Goal: Transaction & Acquisition: Book appointment/travel/reservation

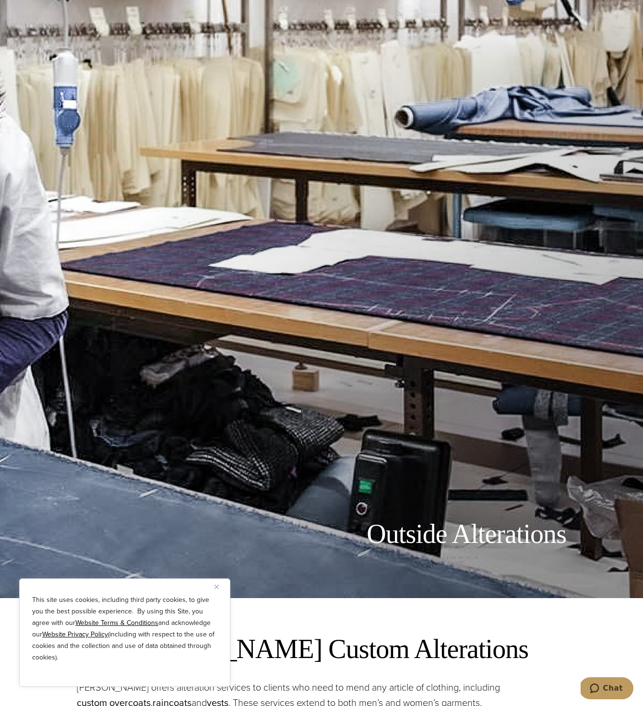
scroll to position [111, 0]
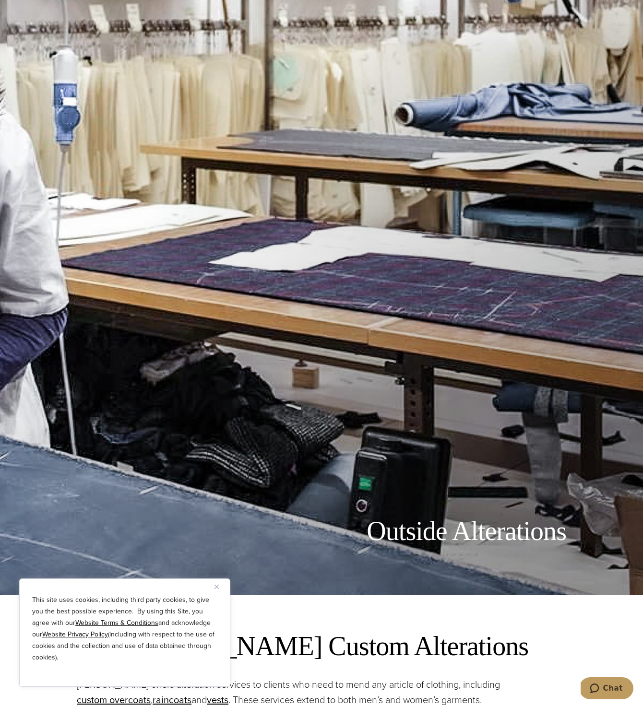
click at [217, 589] on button "Close" at bounding box center [220, 587] width 12 height 12
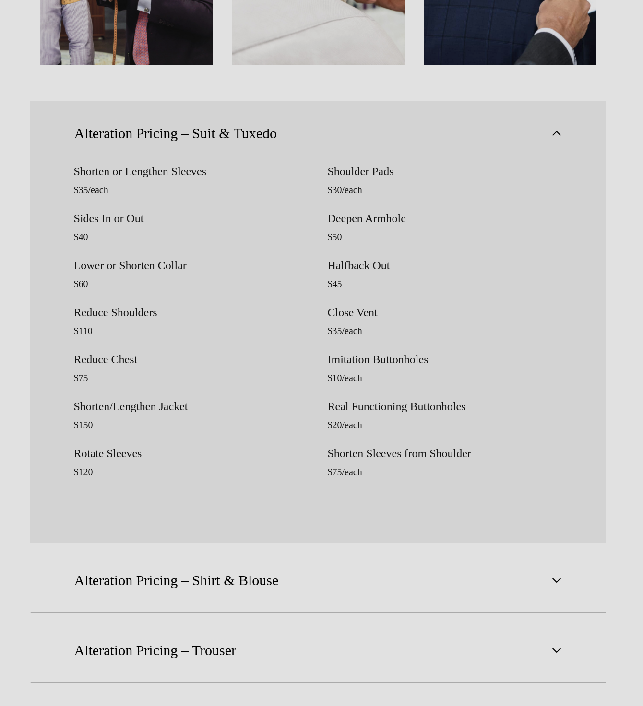
scroll to position [0, 0]
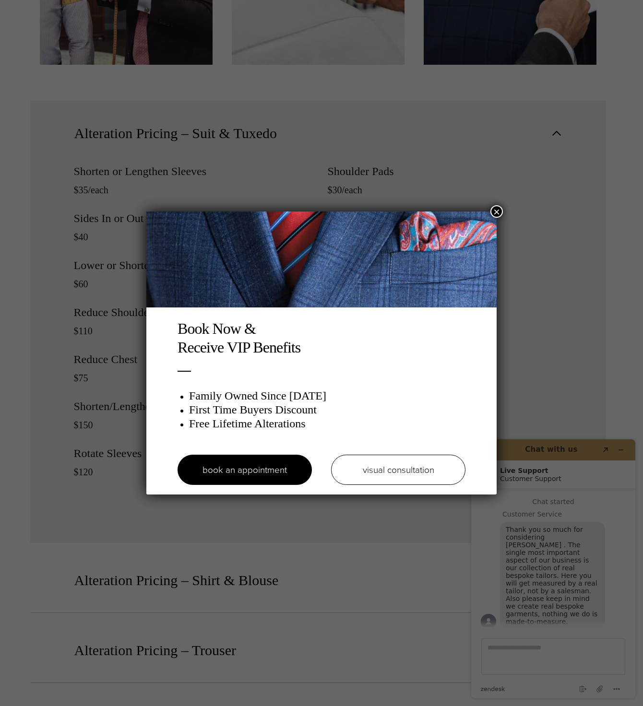
click at [496, 210] on button "×" at bounding box center [496, 211] width 12 height 12
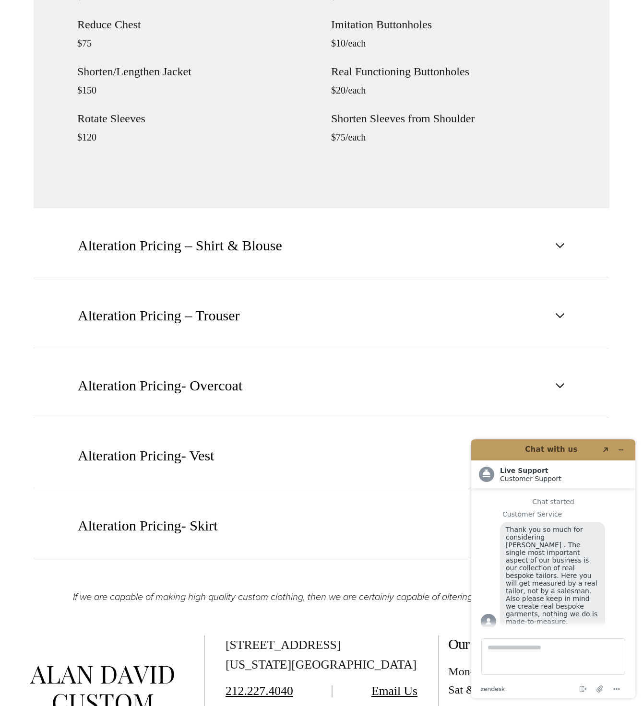
scroll to position [1442, 0]
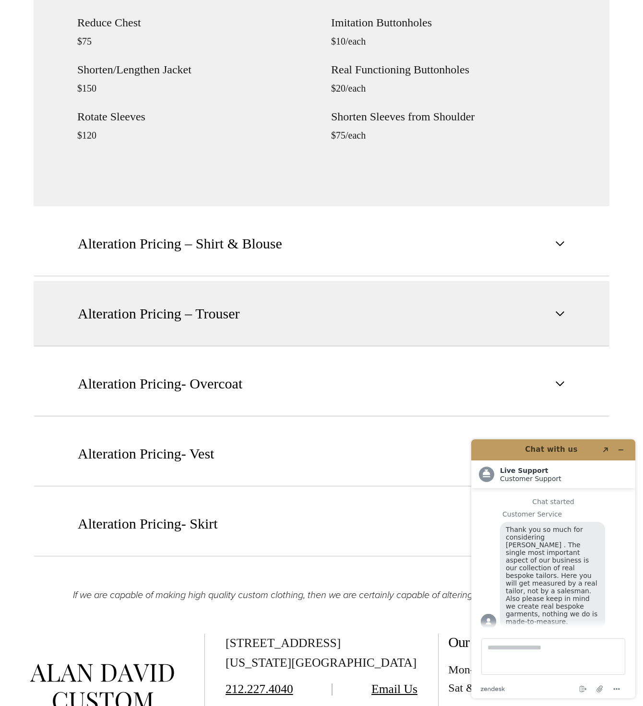
click at [444, 314] on button "Alteration Pricing – Trouser" at bounding box center [322, 313] width 576 height 65
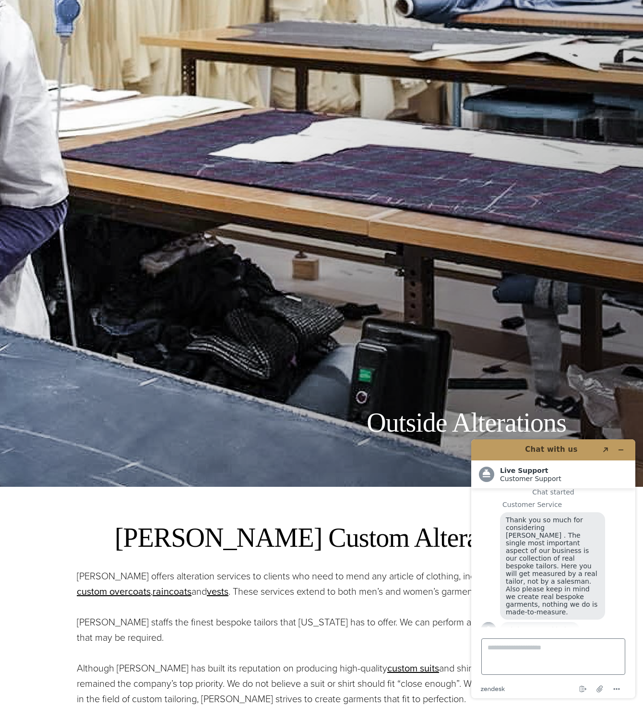
scroll to position [0, 0]
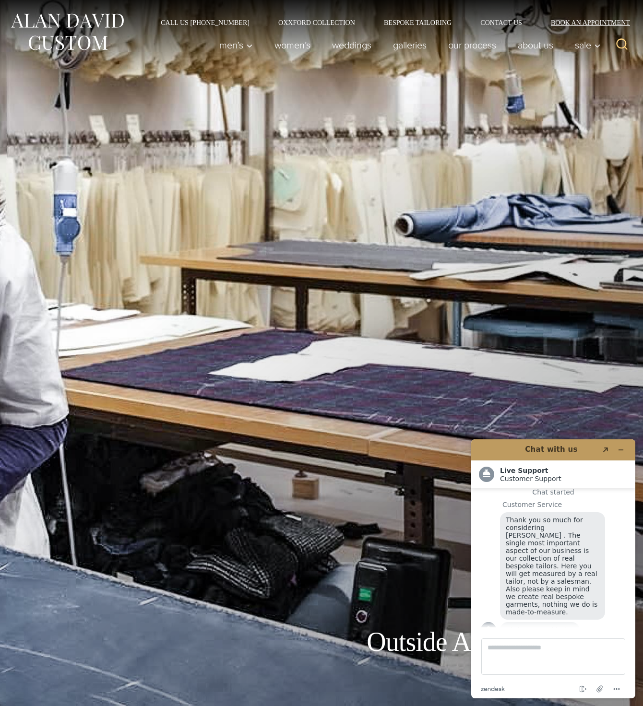
click at [570, 22] on link "Book an Appointment" at bounding box center [584, 22] width 97 height 7
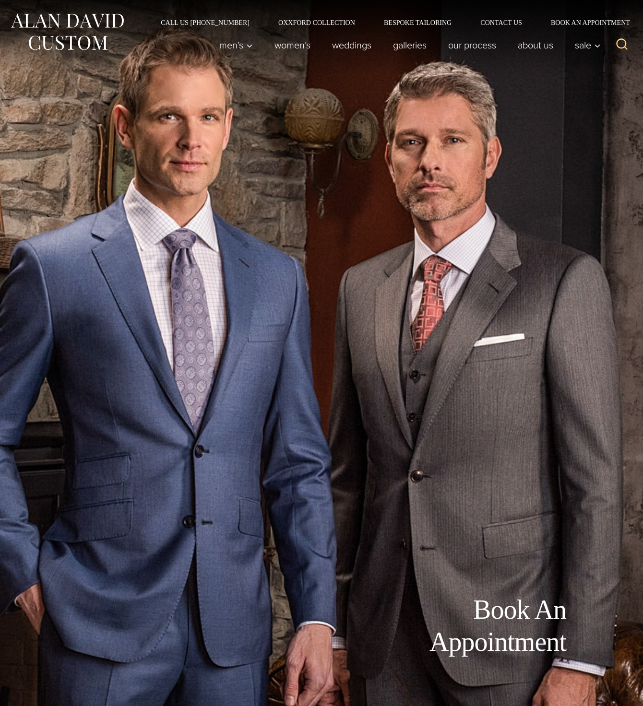
scroll to position [10, 0]
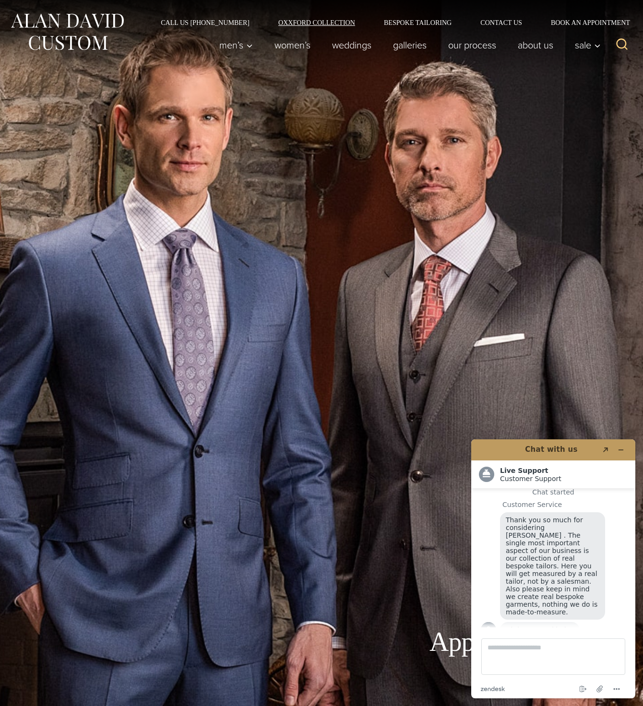
click at [299, 20] on link "Oxxford Collection" at bounding box center [317, 22] width 106 height 7
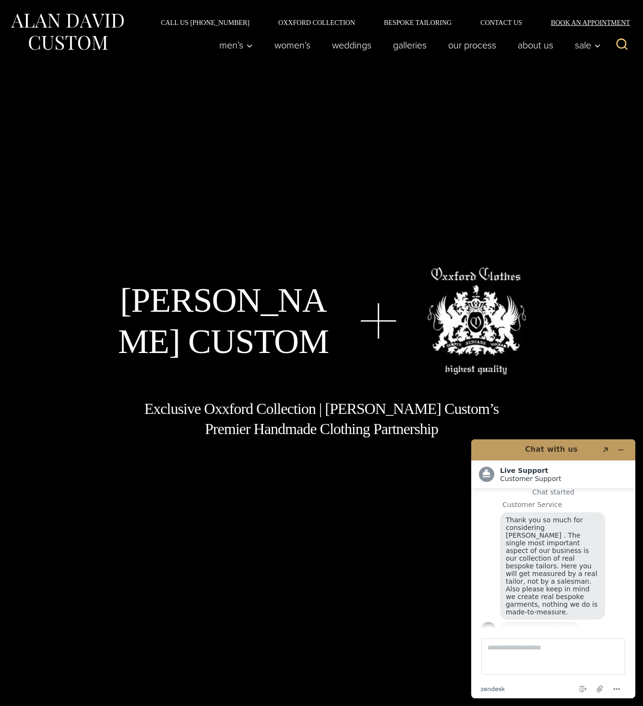
click at [567, 24] on link "Book an Appointment" at bounding box center [584, 22] width 97 height 7
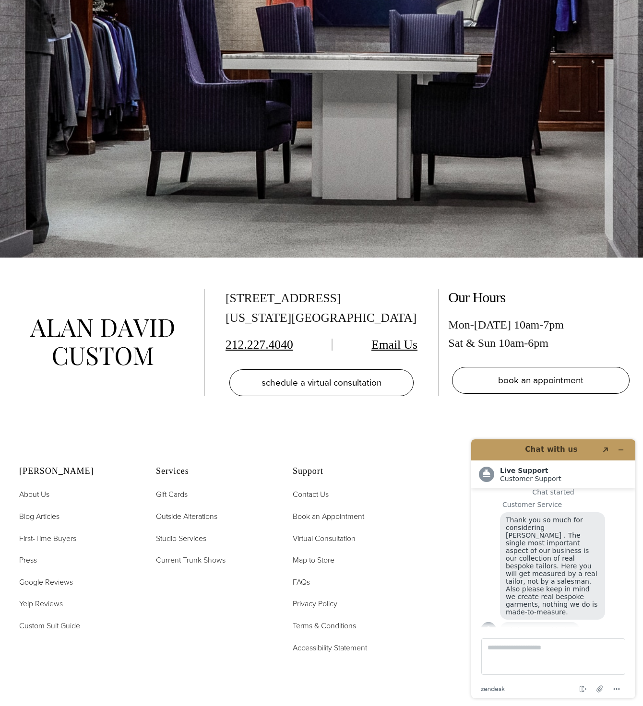
scroll to position [2376, 0]
